Goal: Contribute content: Add original content to the website for others to see

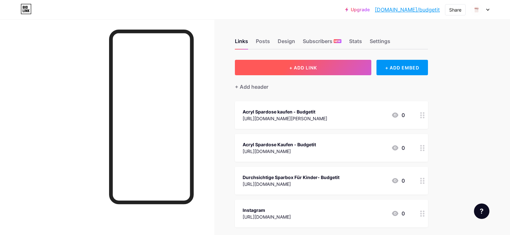
click at [323, 64] on button "+ ADD LINK" at bounding box center [303, 67] width 137 height 15
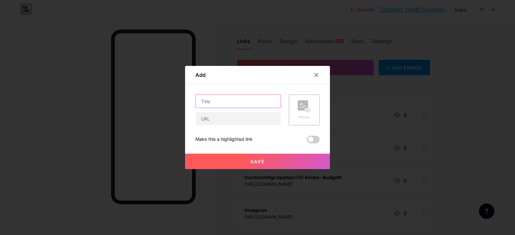
click at [230, 100] on input "text" at bounding box center [238, 101] width 85 height 13
paste input "Premium Personal Binder- Budgetit"
type input "Premium Personal Binder- Budgetit"
click at [231, 109] on div "Premium Personal Binder- Budgetit" at bounding box center [238, 110] width 86 height 31
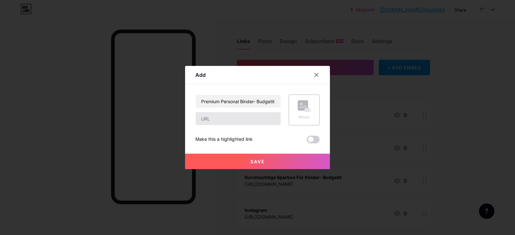
scroll to position [0, 0]
click at [230, 115] on input "text" at bounding box center [238, 118] width 85 height 13
click at [257, 117] on input "text" at bounding box center [238, 118] width 85 height 13
paste input "[URL][DOMAIN_NAME]"
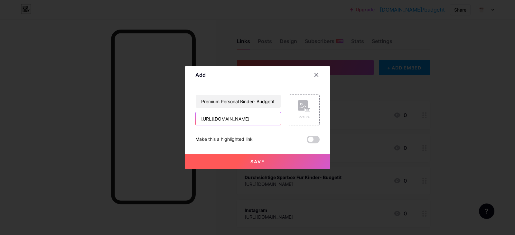
type input "[URL][DOMAIN_NAME]"
click at [307, 140] on span at bounding box center [313, 140] width 13 height 8
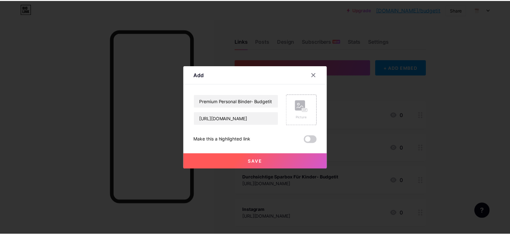
scroll to position [0, 0]
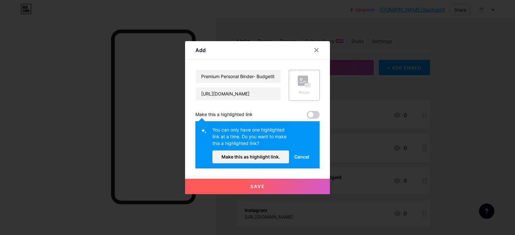
click at [259, 186] on span "Save" at bounding box center [258, 186] width 14 height 5
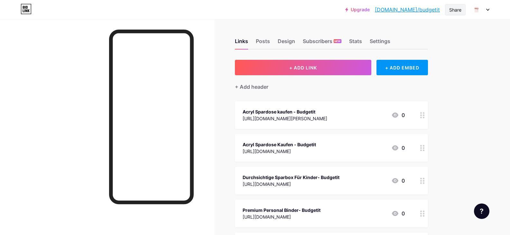
click at [448, 10] on div "Share" at bounding box center [455, 9] width 21 height 11
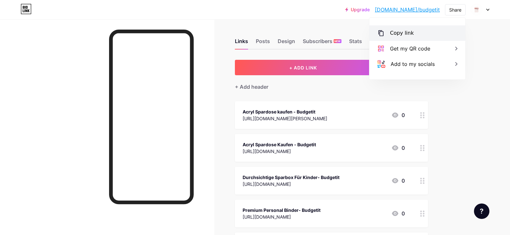
click at [404, 32] on div "Copy link" at bounding box center [402, 33] width 24 height 8
